Goal: Navigation & Orientation: Find specific page/section

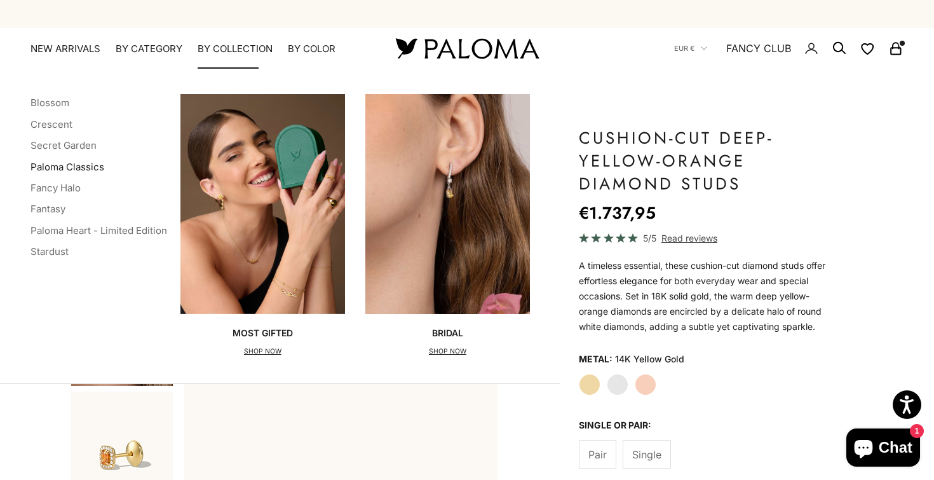
click at [79, 169] on link "Paloma Classics" at bounding box center [68, 167] width 74 height 12
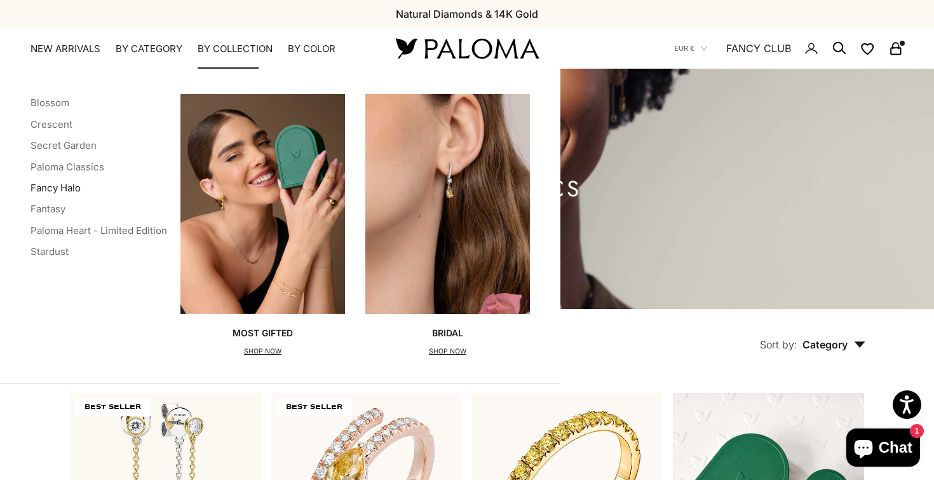
click at [72, 182] on link "Fancy Halo" at bounding box center [56, 188] width 50 height 12
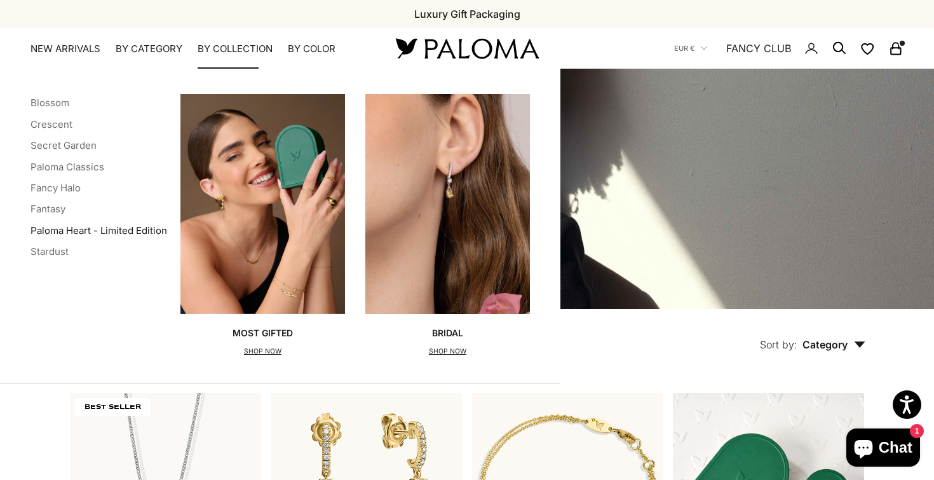
click at [103, 229] on link "Paloma Heart - Limited Edition" at bounding box center [99, 230] width 137 height 12
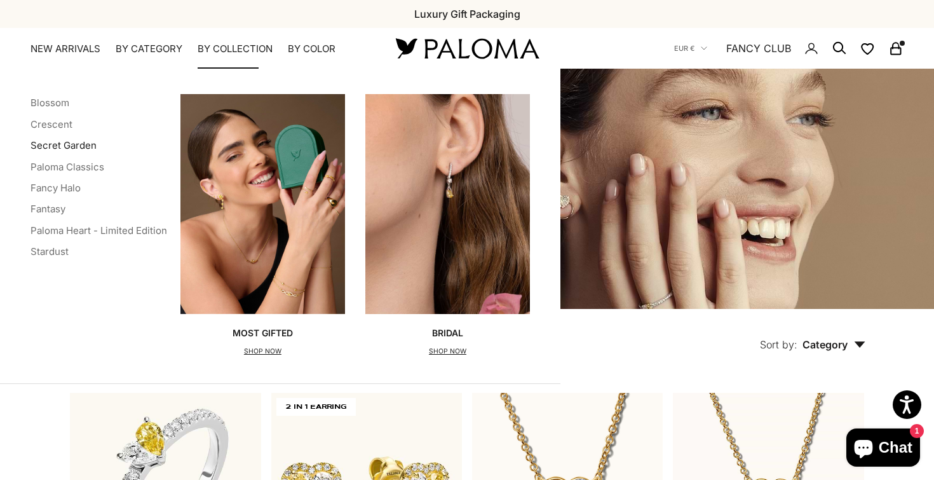
click at [72, 140] on link "Secret Garden" at bounding box center [64, 145] width 66 height 12
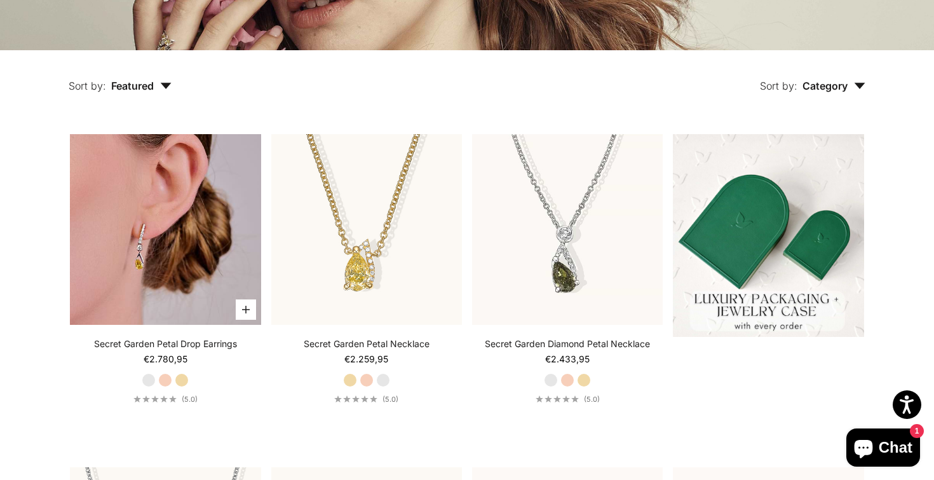
scroll to position [261, 0]
